Goal: Find specific page/section: Find specific page/section

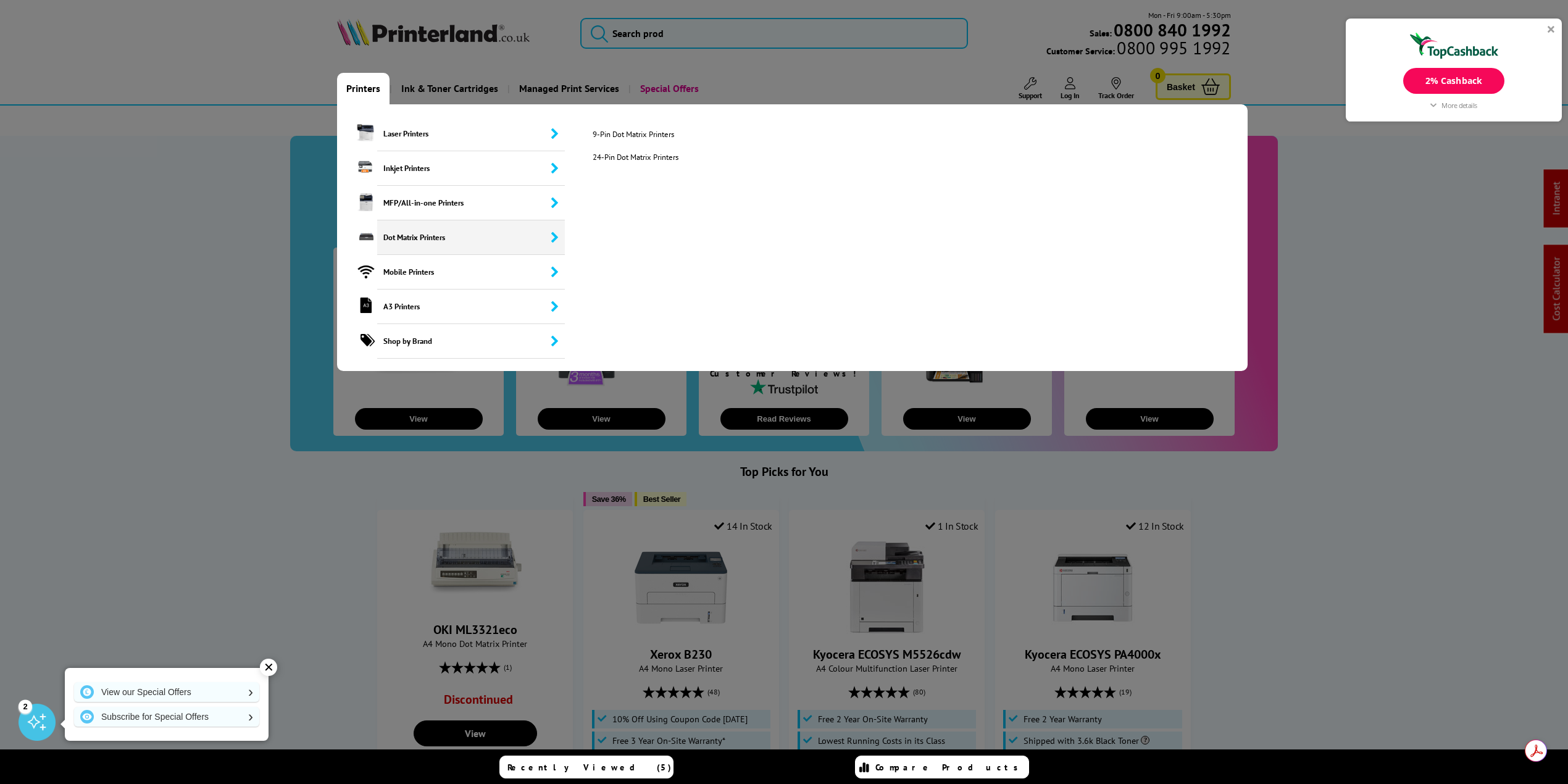
click at [413, 235] on span "Dot Matrix Printers" at bounding box center [471, 237] width 188 height 35
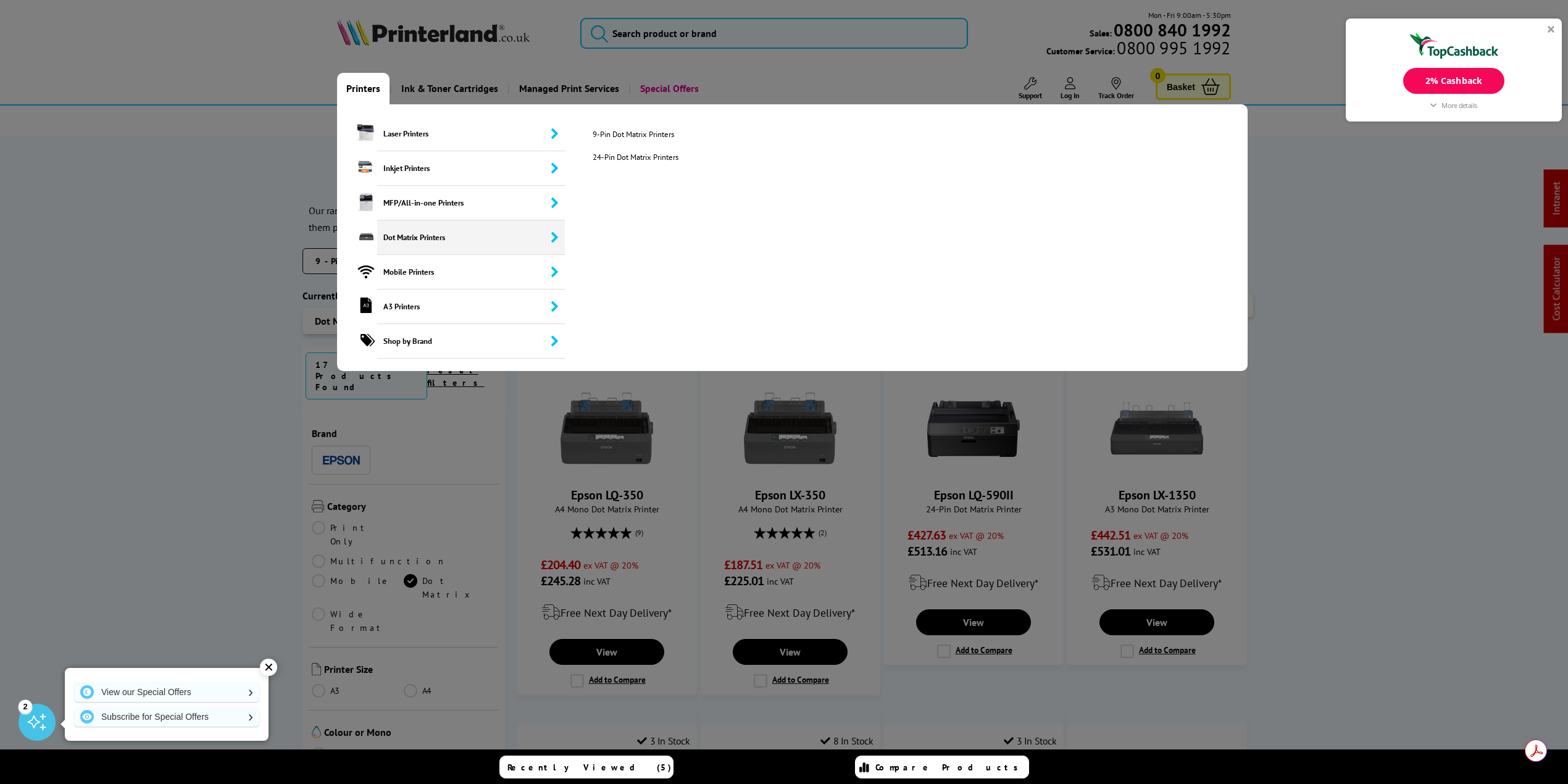
click at [411, 236] on span "Dot Matrix Printers" at bounding box center [471, 237] width 188 height 35
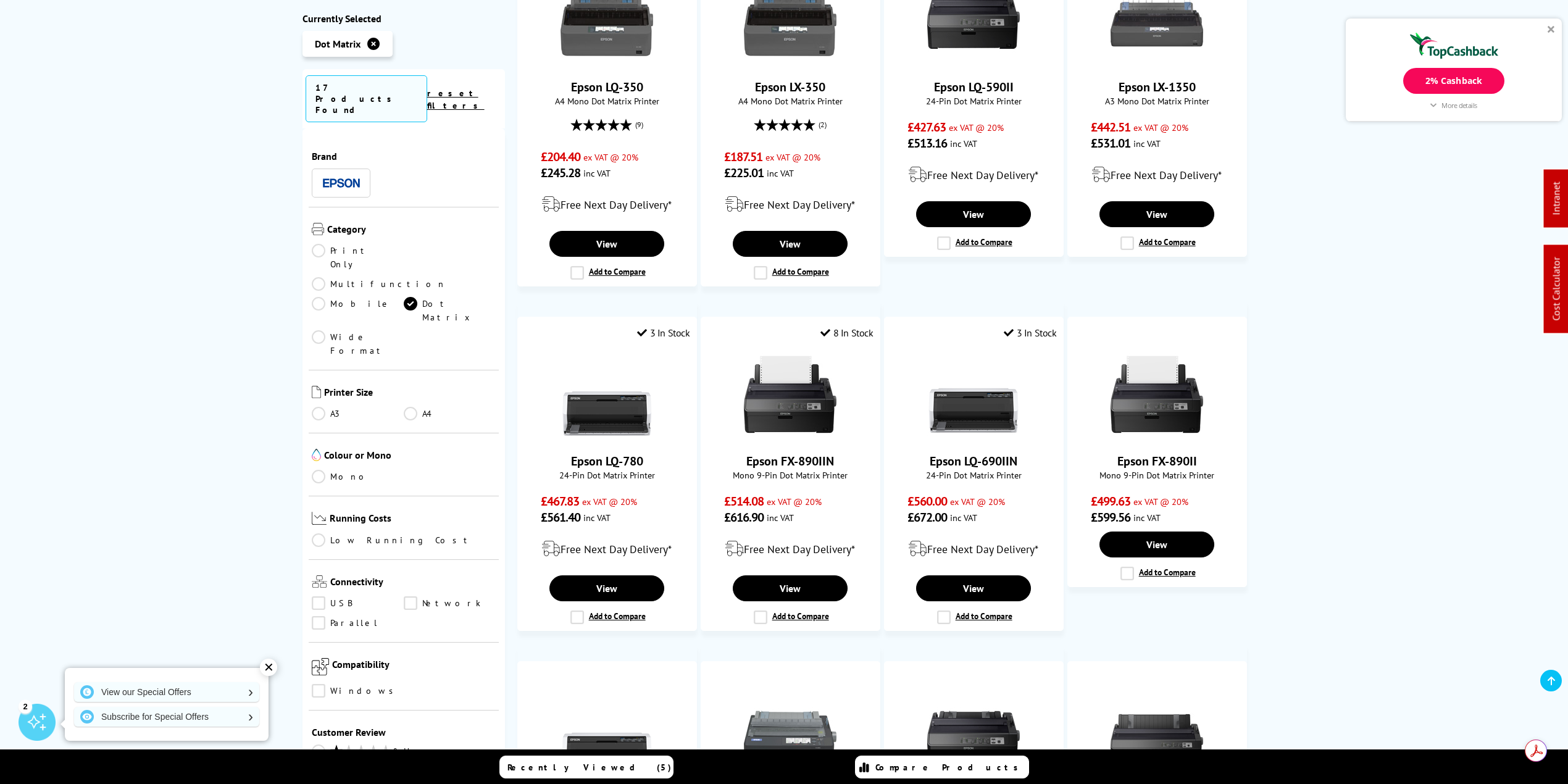
scroll to position [411, 0]
